Goal: Task Accomplishment & Management: Use online tool/utility

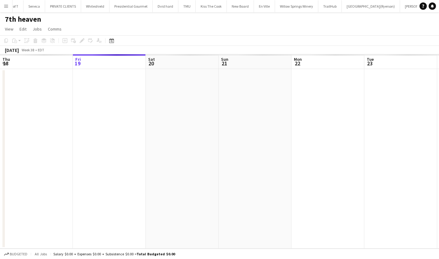
scroll to position [0, 153]
click at [6, 7] on app-icon "Menu" at bounding box center [6, 6] width 5 height 5
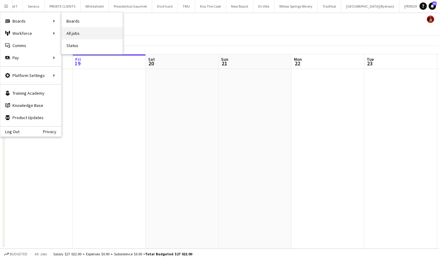
click at [98, 37] on link "All jobs" at bounding box center [92, 33] width 61 height 12
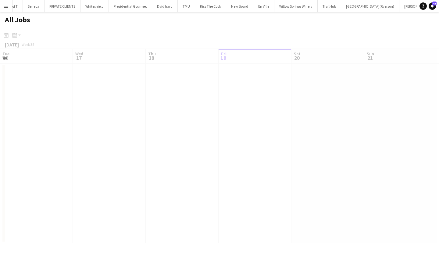
scroll to position [0, 146]
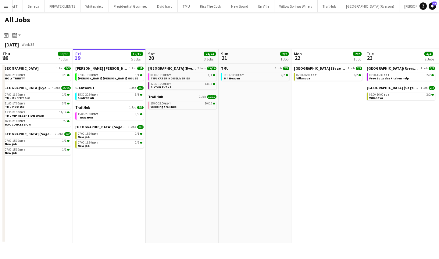
click at [225, 152] on app-date-cell "TMU 1 Job 2/2 11:30-18:00 EDT 2/2 7th Heaven" at bounding box center [255, 152] width 73 height 179
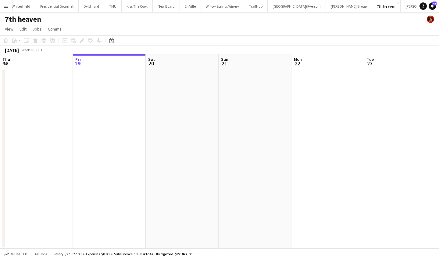
click at [5, 6] on app-icon "Menu" at bounding box center [6, 6] width 5 height 5
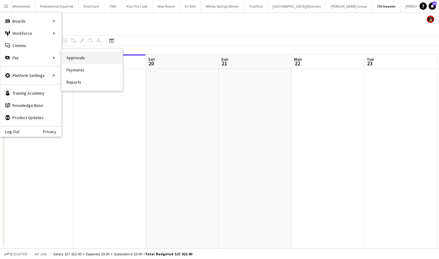
click at [85, 58] on link "Approvals" at bounding box center [92, 58] width 61 height 12
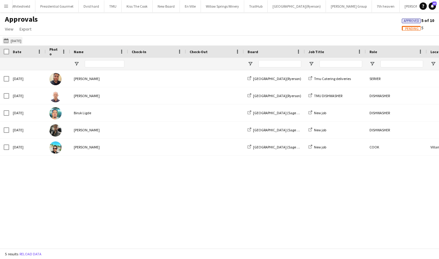
click at [6, 40] on app-icon "[DATE]" at bounding box center [7, 40] width 7 height 5
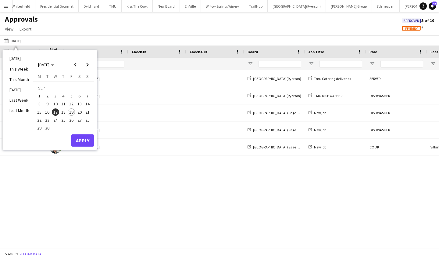
click at [63, 113] on span "18" at bounding box center [63, 111] width 7 height 7
click at [82, 141] on button "Apply" at bounding box center [82, 140] width 23 height 12
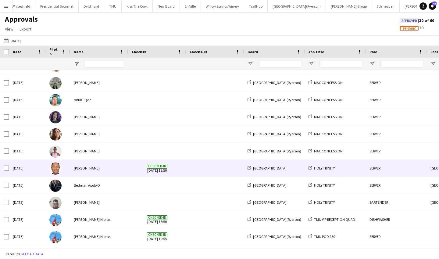
scroll to position [33, 0]
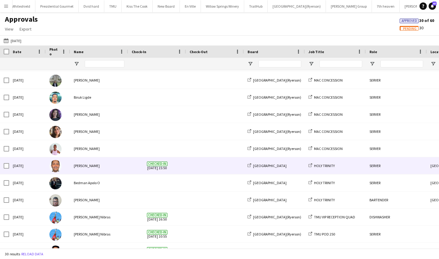
click at [108, 170] on div "[PERSON_NAME]" at bounding box center [99, 165] width 58 height 17
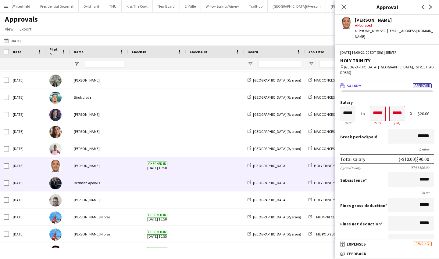
click at [112, 183] on div "Bedman Apolo O" at bounding box center [99, 182] width 58 height 17
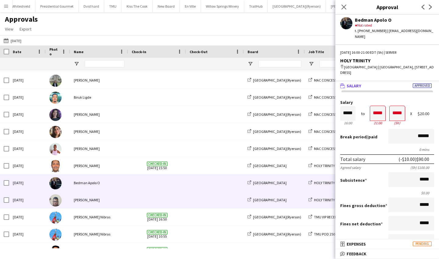
click at [109, 203] on div "[PERSON_NAME]" at bounding box center [99, 199] width 58 height 17
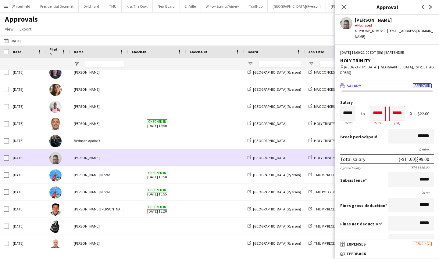
scroll to position [82, 0]
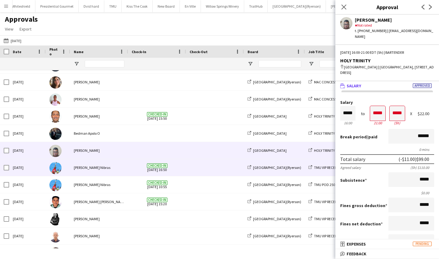
click at [115, 167] on div "[PERSON_NAME] Nibras" at bounding box center [99, 167] width 58 height 17
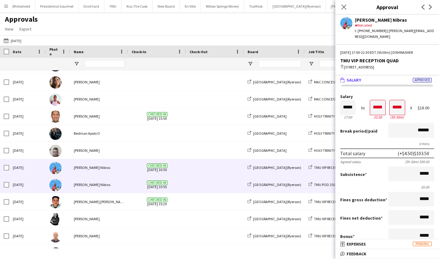
click at [116, 184] on div "[PERSON_NAME] Nibras" at bounding box center [99, 184] width 58 height 17
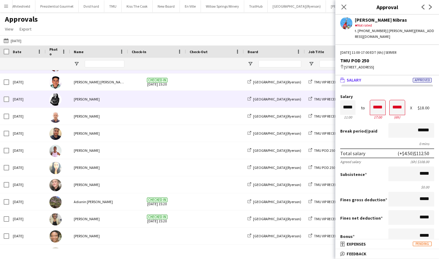
scroll to position [0, 0]
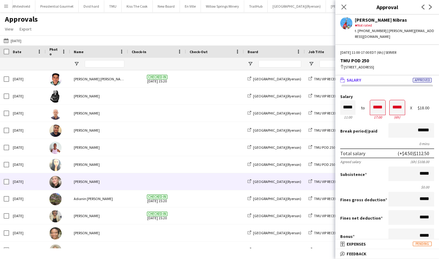
click at [97, 182] on div "[PERSON_NAME]" at bounding box center [99, 181] width 58 height 17
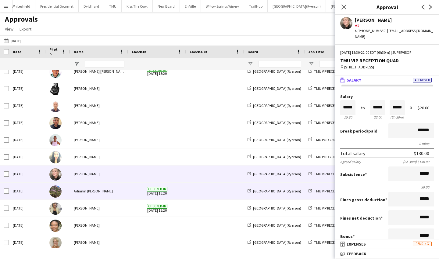
scroll to position [226, 0]
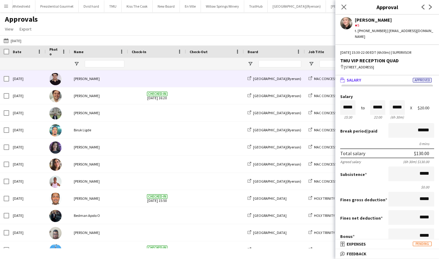
click at [113, 80] on div "[PERSON_NAME]" at bounding box center [99, 78] width 58 height 17
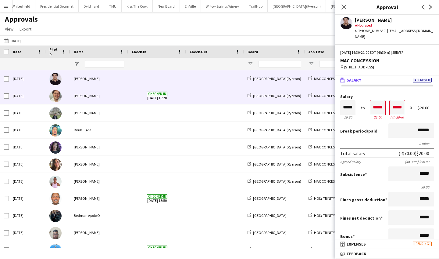
click at [113, 97] on div "[PERSON_NAME]" at bounding box center [99, 95] width 58 height 17
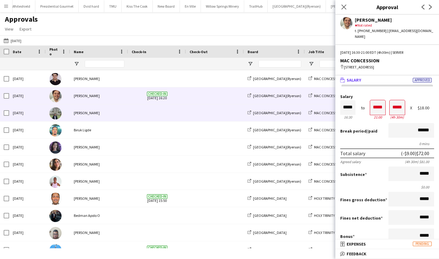
click at [112, 118] on div "[PERSON_NAME]" at bounding box center [99, 112] width 58 height 17
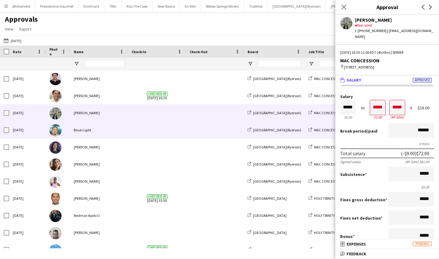
click at [112, 131] on div "Biruk Ligde" at bounding box center [99, 129] width 58 height 17
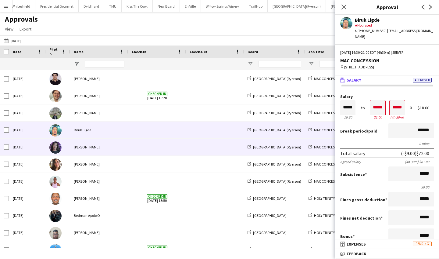
click at [110, 148] on div "[PERSON_NAME]" at bounding box center [99, 147] width 58 height 17
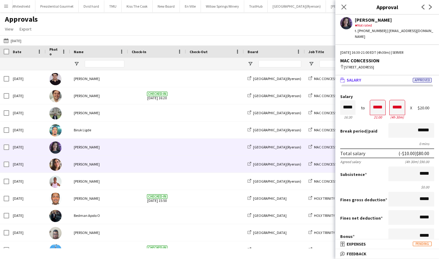
click at [109, 161] on div "[PERSON_NAME]" at bounding box center [99, 164] width 58 height 17
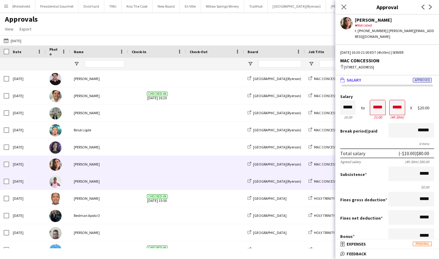
click at [109, 183] on div "[PERSON_NAME]" at bounding box center [99, 181] width 58 height 17
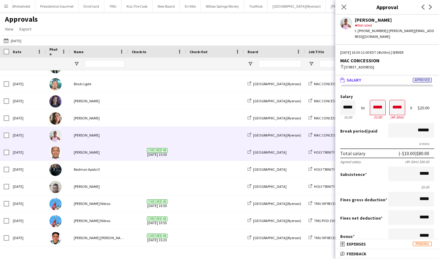
click at [109, 156] on div "[PERSON_NAME]" at bounding box center [99, 152] width 58 height 17
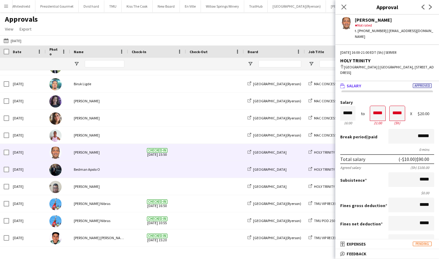
click at [108, 167] on div "Bedman Apolo O" at bounding box center [99, 169] width 58 height 17
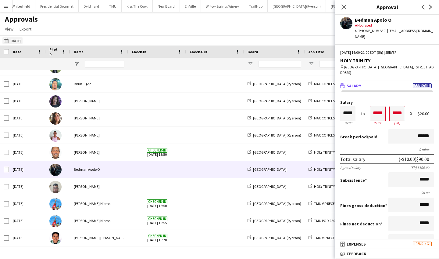
click at [9, 42] on app-icon "[DATE]" at bounding box center [7, 40] width 7 height 5
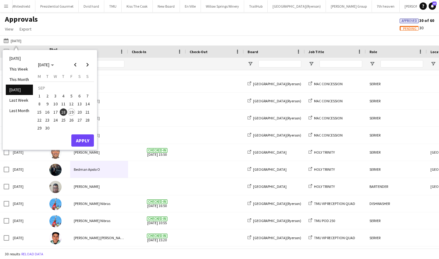
click at [72, 112] on span "19" at bounding box center [71, 111] width 7 height 7
click at [86, 139] on button "Apply" at bounding box center [82, 140] width 23 height 12
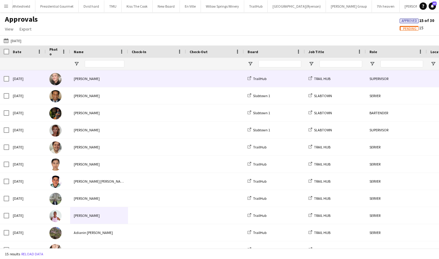
click at [114, 81] on div "[PERSON_NAME]" at bounding box center [99, 78] width 58 height 17
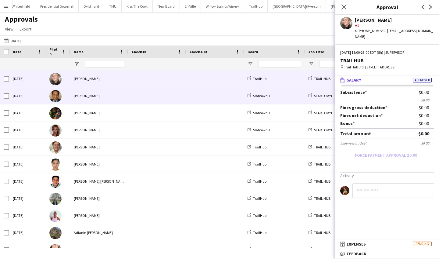
click at [115, 100] on div "[PERSON_NAME]" at bounding box center [99, 95] width 58 height 17
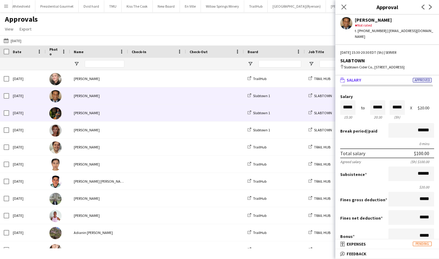
click at [115, 115] on div "[PERSON_NAME]" at bounding box center [99, 112] width 58 height 17
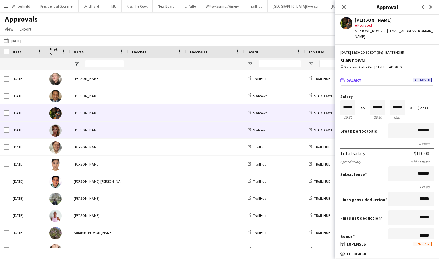
click at [116, 131] on div "[PERSON_NAME]" at bounding box center [99, 129] width 58 height 17
click at [95, 107] on div "[PERSON_NAME]" at bounding box center [99, 112] width 58 height 17
click at [100, 130] on div "[PERSON_NAME]" at bounding box center [99, 129] width 58 height 17
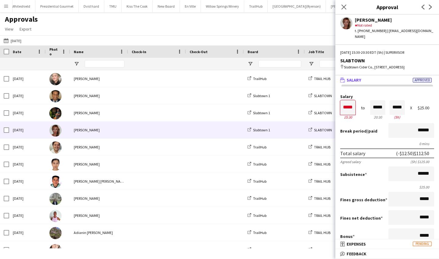
scroll to position [0, 0]
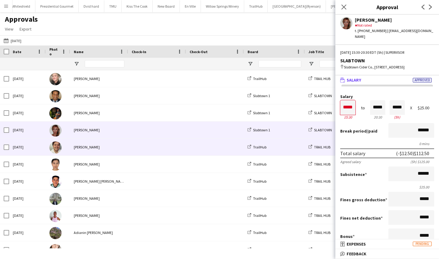
click at [117, 149] on div "[PERSON_NAME]" at bounding box center [99, 147] width 58 height 17
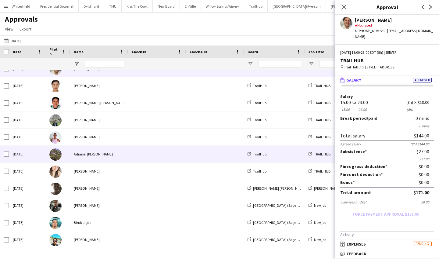
scroll to position [78, 0]
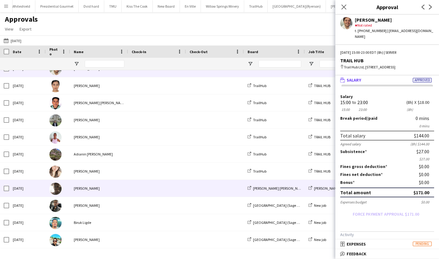
click at [117, 190] on div "[PERSON_NAME]" at bounding box center [99, 188] width 58 height 17
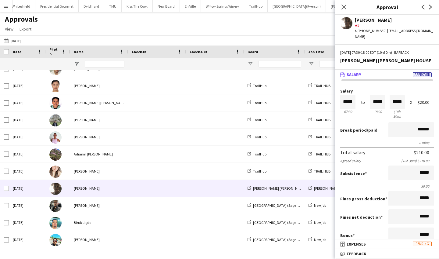
click at [366, 96] on input "*****" at bounding box center [377, 102] width 15 height 15
type input "*****"
click at [366, 110] on div at bounding box center [374, 113] width 8 height 6
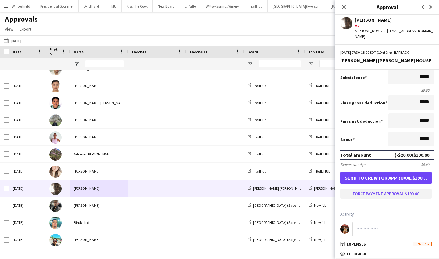
scroll to position [95, 0]
click at [366, 189] on button "Force payment approval $190.00" at bounding box center [387, 194] width 92 height 10
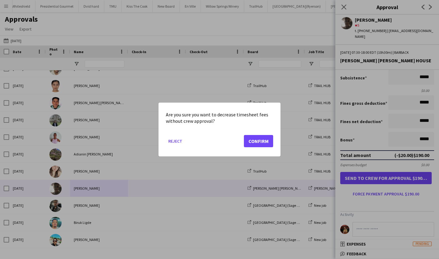
click at [260, 140] on button "Confirm" at bounding box center [258, 141] width 29 height 12
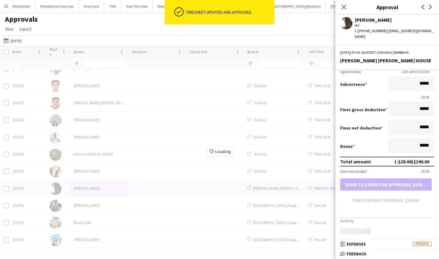
scroll to position [82, 0]
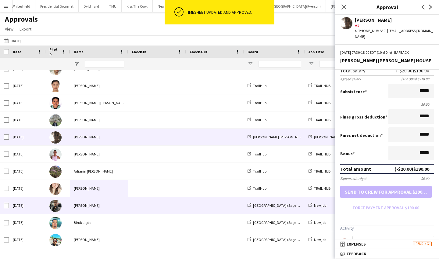
click at [121, 209] on div "[PERSON_NAME]" at bounding box center [99, 205] width 58 height 17
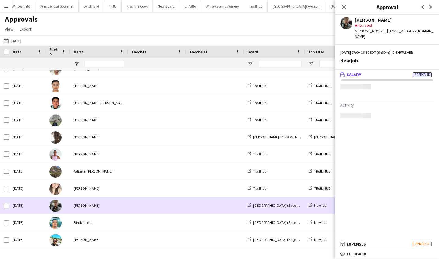
scroll to position [0, 0]
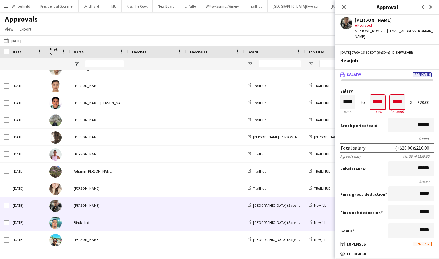
click at [111, 223] on div "Biruk Ligde" at bounding box center [99, 222] width 58 height 17
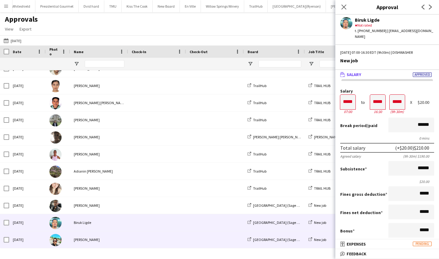
click at [97, 239] on div "[PERSON_NAME]" at bounding box center [99, 239] width 58 height 17
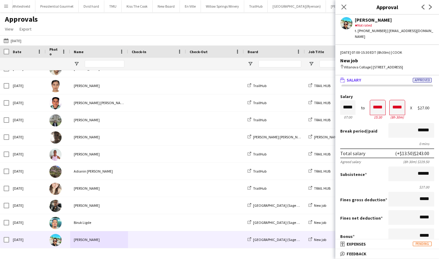
click at [5, 4] on app-icon "Menu" at bounding box center [6, 6] width 5 height 5
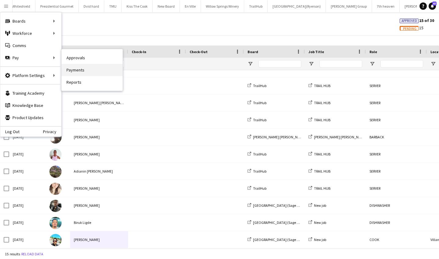
click at [83, 70] on link "Payments" at bounding box center [92, 70] width 61 height 12
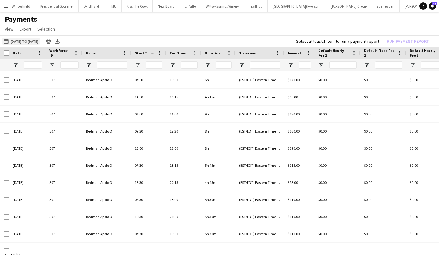
click at [8, 40] on app-icon "[DATE] to [DATE]" at bounding box center [7, 41] width 7 height 5
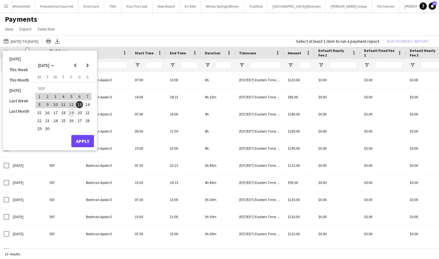
click at [38, 95] on span "1" at bounding box center [39, 96] width 7 height 7
click at [71, 114] on span "19" at bounding box center [71, 112] width 7 height 7
click at [89, 141] on button "Apply" at bounding box center [82, 141] width 23 height 12
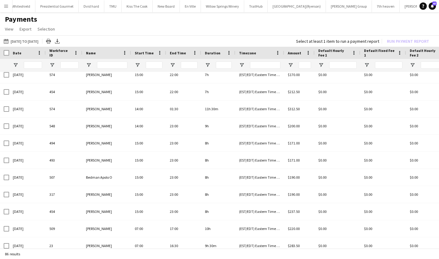
scroll to position [247, 0]
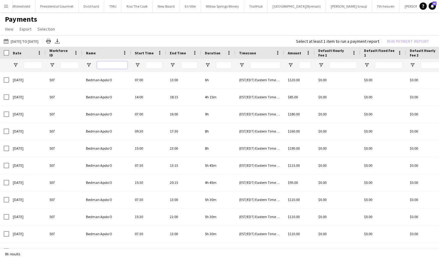
click at [113, 66] on input "Name Filter Input" at bounding box center [112, 64] width 31 height 7
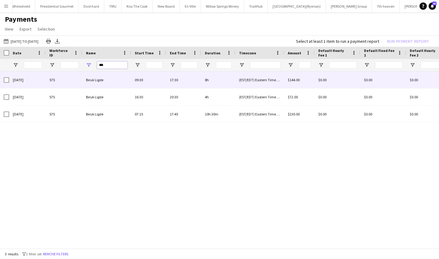
type input "***"
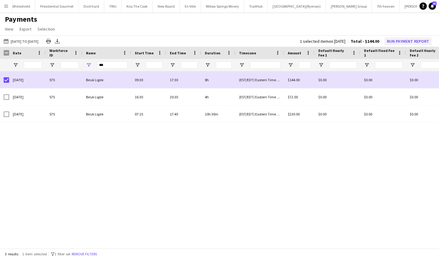
click at [366, 38] on button "Run Payment Report" at bounding box center [408, 41] width 47 height 8
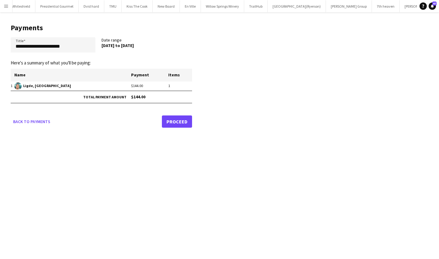
click at [179, 120] on link "Proceed" at bounding box center [177, 121] width 30 height 12
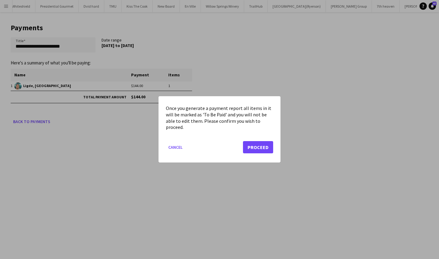
click at [256, 144] on button "Proceed" at bounding box center [258, 147] width 30 height 12
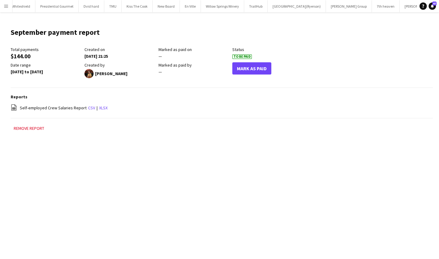
click at [260, 69] on button "Mark As Paid" at bounding box center [251, 68] width 39 height 12
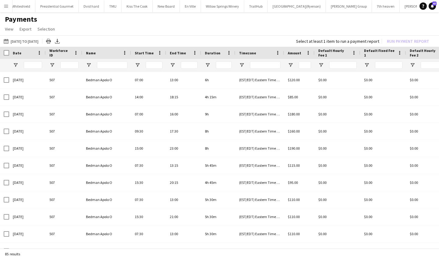
type input "***"
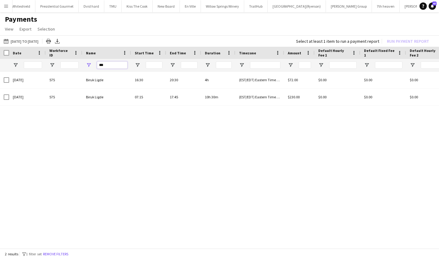
click at [111, 64] on input "***" at bounding box center [112, 64] width 31 height 7
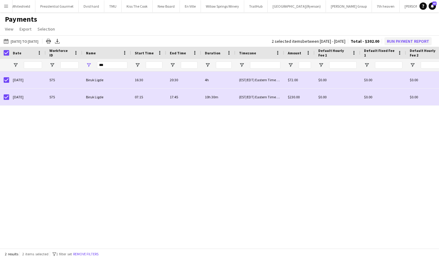
click at [366, 41] on button "Run Payment Report" at bounding box center [408, 41] width 47 height 8
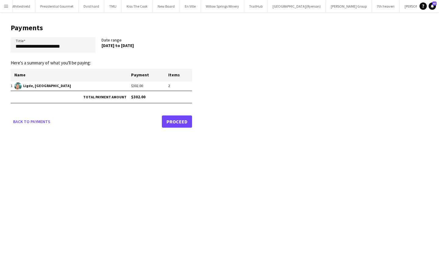
click at [184, 124] on link "Proceed" at bounding box center [177, 121] width 30 height 12
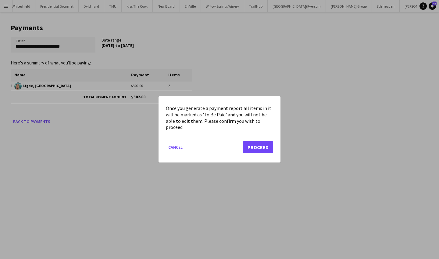
click at [254, 147] on button "Proceed" at bounding box center [258, 147] width 30 height 12
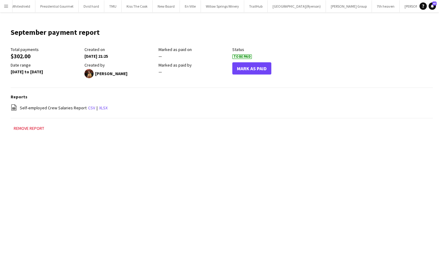
click at [249, 68] on button "Mark As Paid" at bounding box center [251, 68] width 39 height 12
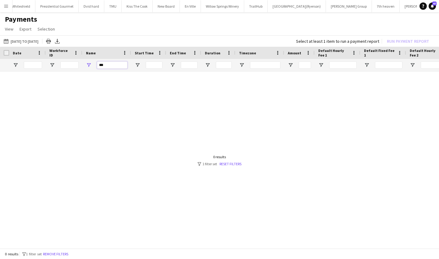
click at [106, 67] on input "***" at bounding box center [112, 64] width 31 height 7
type input "*"
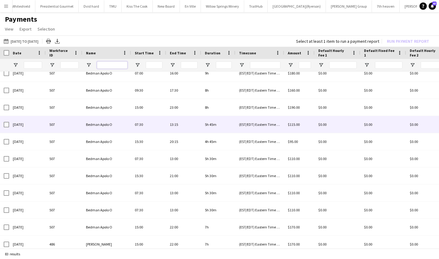
scroll to position [48, 0]
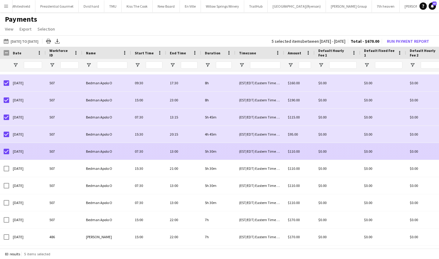
click at [9, 152] on div "[DATE]" at bounding box center [27, 151] width 37 height 17
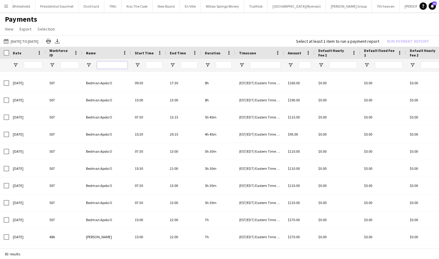
click at [116, 65] on input "Name Filter Input" at bounding box center [112, 64] width 31 height 7
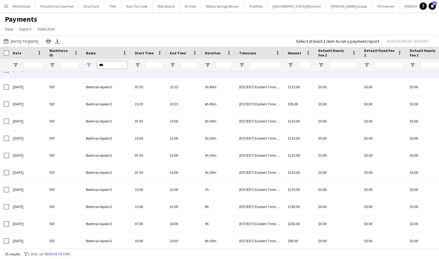
scroll to position [78, 0]
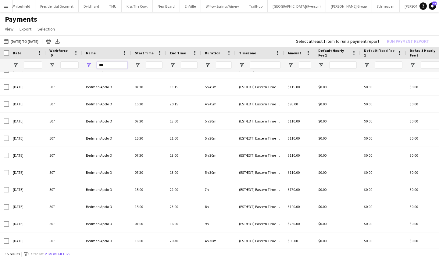
type input "***"
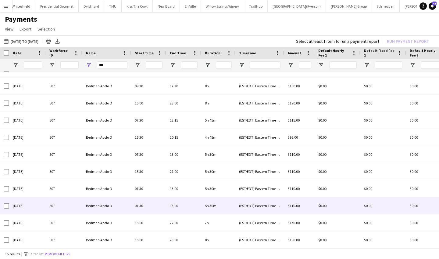
scroll to position [45, 0]
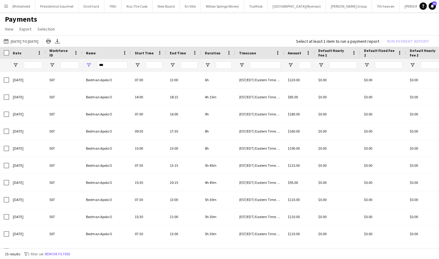
click at [5, 5] on app-icon "Menu" at bounding box center [6, 6] width 5 height 5
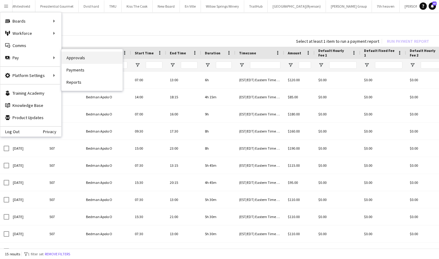
click at [86, 57] on link "Approvals" at bounding box center [92, 58] width 61 height 12
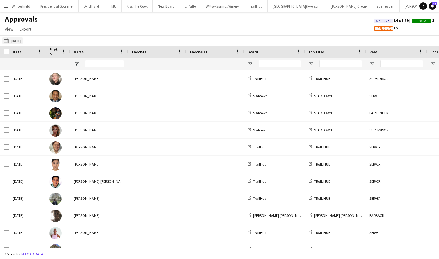
click at [6, 38] on app-icon "[DATE]" at bounding box center [7, 40] width 7 height 5
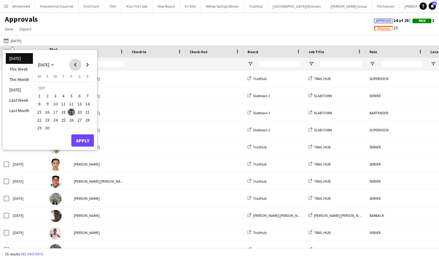
click at [76, 66] on span "Previous month" at bounding box center [75, 65] width 12 height 12
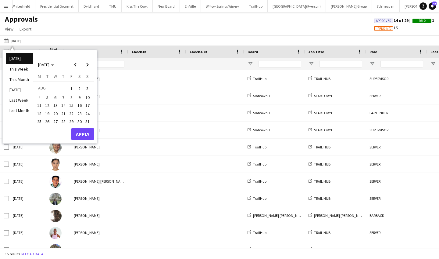
click at [50, 106] on span "12" at bounding box center [47, 105] width 7 height 7
click at [88, 65] on span "Next month" at bounding box center [87, 65] width 12 height 12
click at [72, 111] on span "19" at bounding box center [71, 111] width 7 height 7
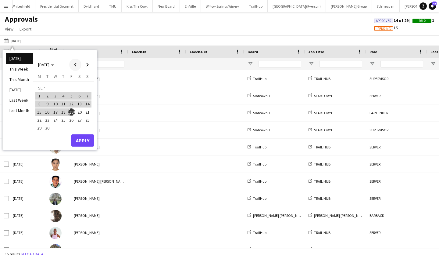
click at [77, 63] on span "Previous month" at bounding box center [75, 65] width 12 height 12
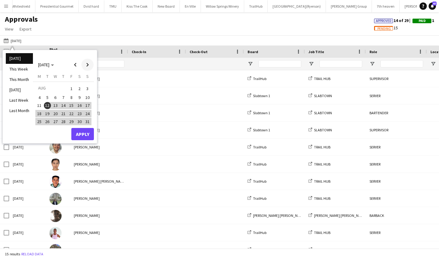
click at [88, 63] on span "Next month" at bounding box center [87, 65] width 12 height 12
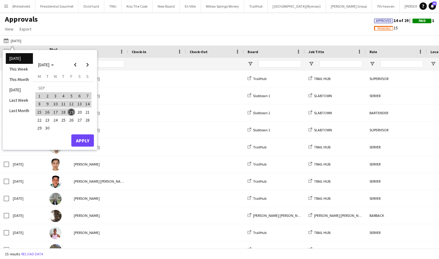
click at [82, 137] on button "Apply" at bounding box center [82, 140] width 23 height 12
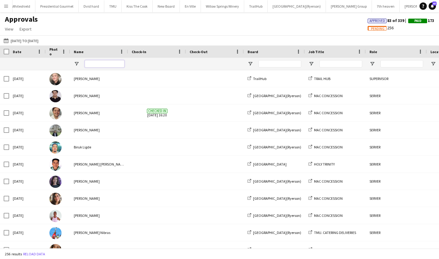
click at [102, 66] on input "Name Filter Input" at bounding box center [105, 63] width 40 height 7
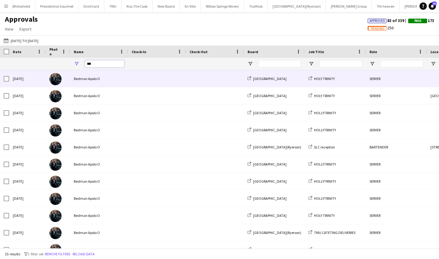
type input "***"
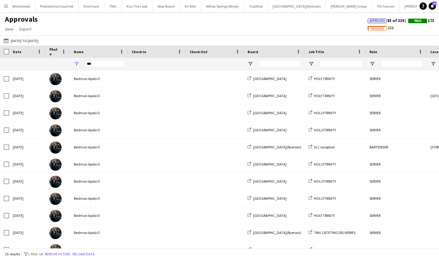
click at [7, 3] on button "Menu" at bounding box center [6, 6] width 12 height 12
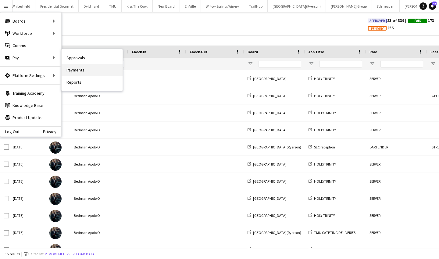
click at [90, 67] on link "Payments" at bounding box center [92, 70] width 61 height 12
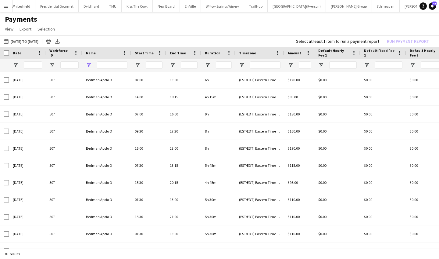
type input "***"
click at [6, 42] on app-icon "[DATE] to [DATE]" at bounding box center [7, 41] width 7 height 5
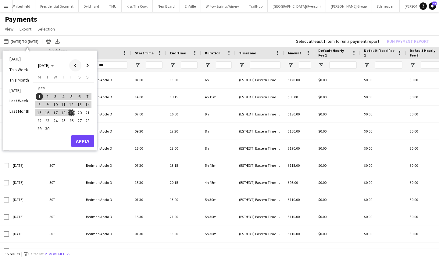
click at [75, 64] on span "Previous month" at bounding box center [75, 65] width 12 height 12
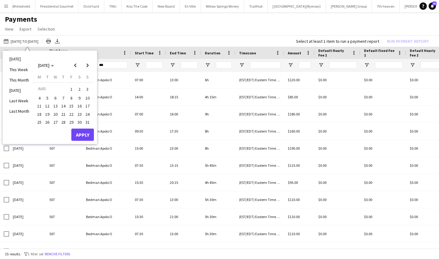
click at [47, 104] on span "12" at bounding box center [47, 106] width 7 height 7
click at [88, 65] on span "Next month" at bounding box center [87, 65] width 12 height 12
click at [71, 112] on span "19" at bounding box center [71, 112] width 7 height 7
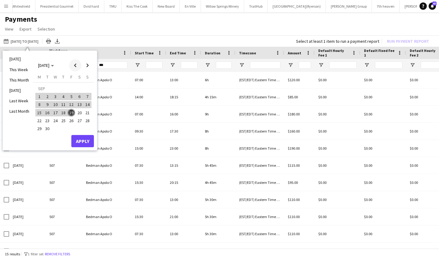
click at [74, 66] on span "Previous month" at bounding box center [75, 65] width 12 height 12
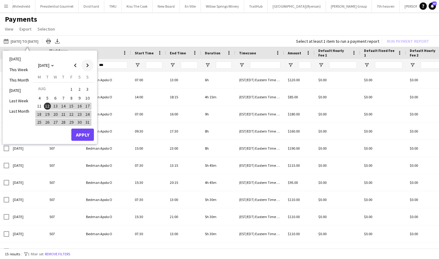
click at [88, 68] on span "Next month" at bounding box center [87, 65] width 12 height 12
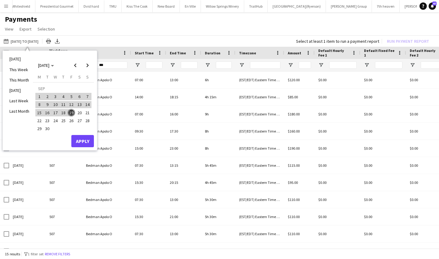
click at [82, 140] on button "Apply" at bounding box center [82, 141] width 23 height 12
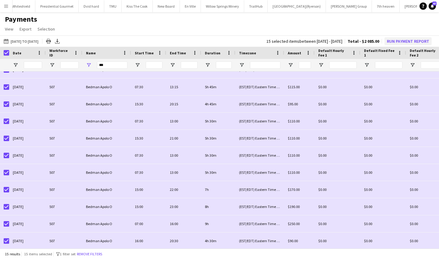
click at [366, 42] on button "Run Payment Report" at bounding box center [408, 41] width 47 height 8
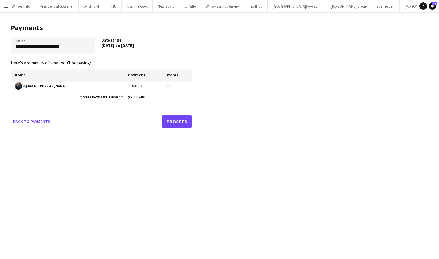
click at [179, 118] on link "Proceed" at bounding box center [177, 121] width 30 height 12
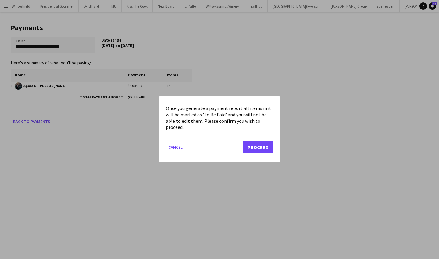
click at [262, 148] on button "Proceed" at bounding box center [258, 147] width 30 height 12
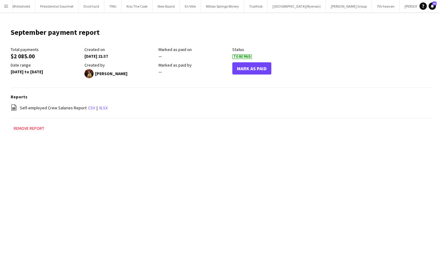
click at [246, 67] on button "Mark As Paid" at bounding box center [251, 68] width 39 height 12
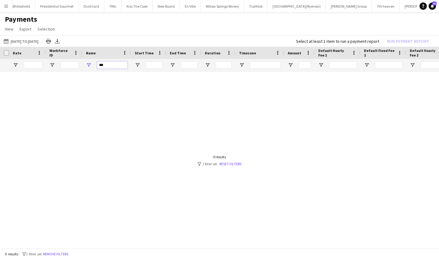
click at [109, 66] on input "***" at bounding box center [112, 64] width 31 height 7
type input "*"
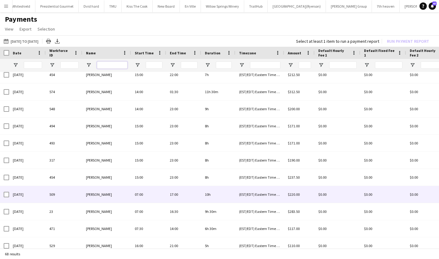
scroll to position [64, 0]
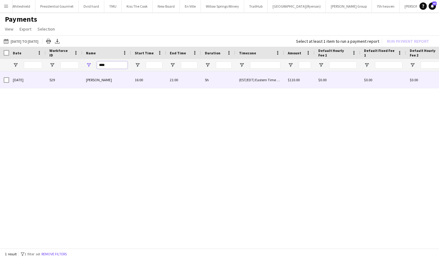
type input "****"
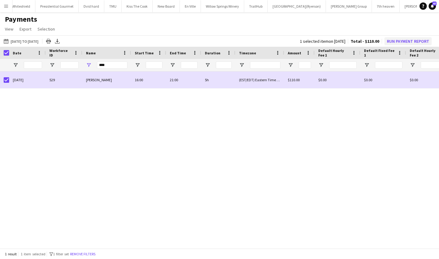
click at [366, 38] on button "Run Payment Report" at bounding box center [408, 41] width 47 height 8
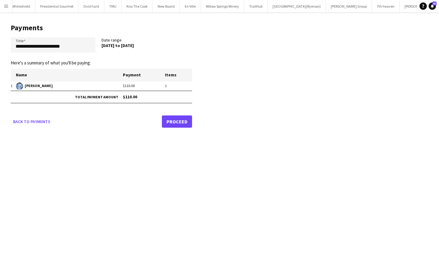
click at [178, 123] on link "Proceed" at bounding box center [177, 121] width 30 height 12
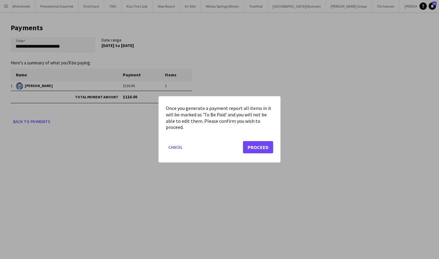
click at [261, 148] on button "Proceed" at bounding box center [258, 147] width 30 height 12
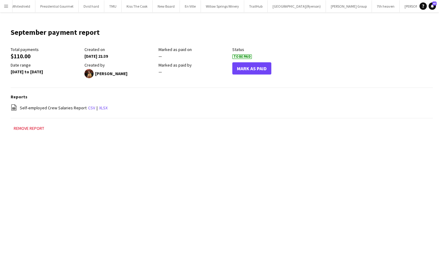
click at [254, 68] on button "Mark As Paid" at bounding box center [251, 68] width 39 height 12
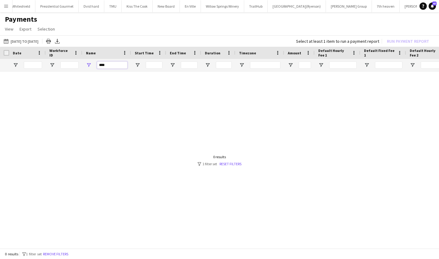
click at [109, 65] on input "****" at bounding box center [112, 64] width 31 height 7
type input "*"
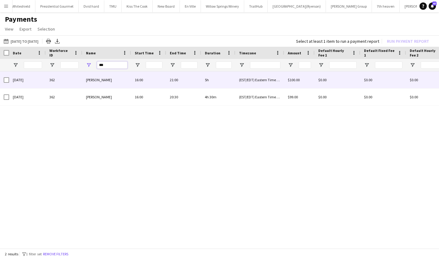
type input "***"
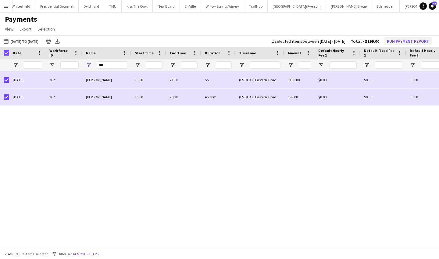
click at [366, 42] on button "Run Payment Report" at bounding box center [408, 41] width 47 height 8
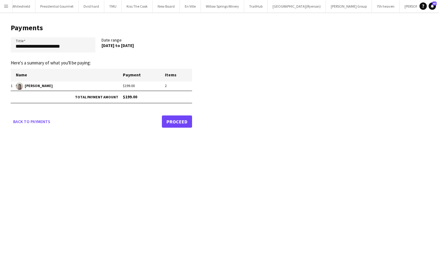
click at [182, 119] on link "Proceed" at bounding box center [177, 121] width 30 height 12
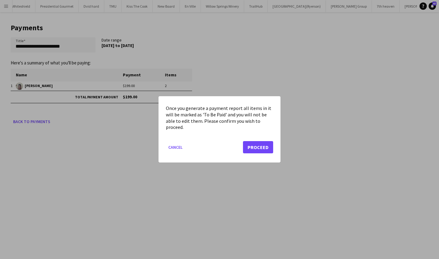
click at [263, 151] on button "Proceed" at bounding box center [258, 147] width 30 height 12
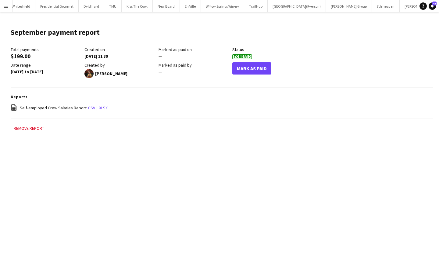
click at [244, 66] on button "Mark As Paid" at bounding box center [251, 68] width 39 height 12
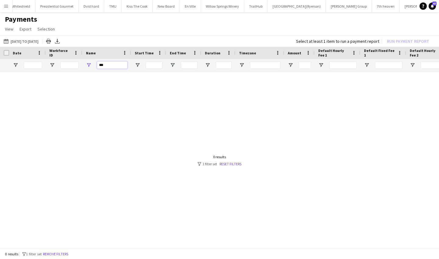
click at [114, 65] on input "***" at bounding box center [112, 64] width 31 height 7
type input "*"
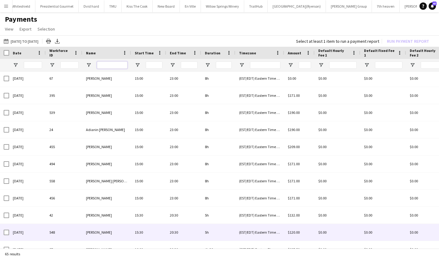
scroll to position [919, 0]
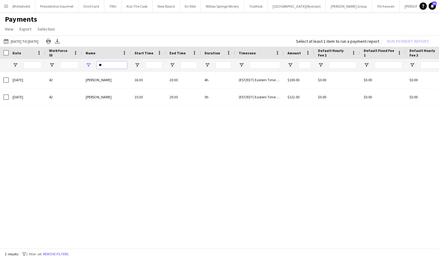
type input "*"
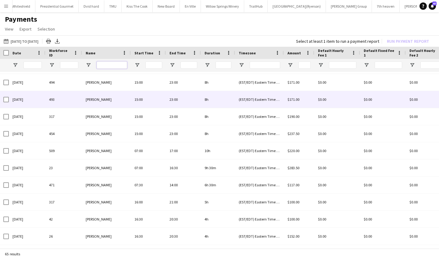
scroll to position [106, 0]
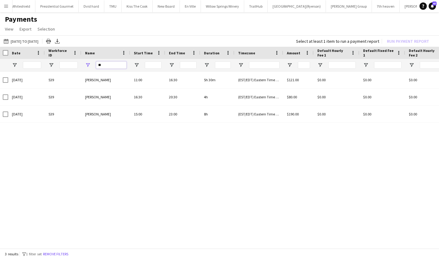
type input "*"
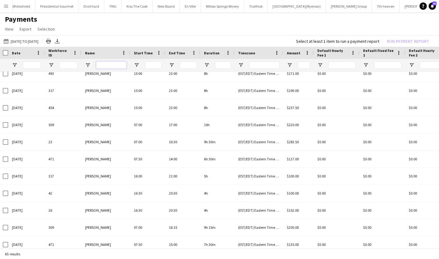
click at [115, 63] on input "Name Filter Input" at bounding box center [111, 64] width 31 height 7
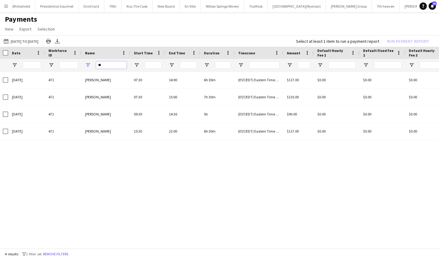
type input "*"
